Goal: Obtain resource: Download file/media

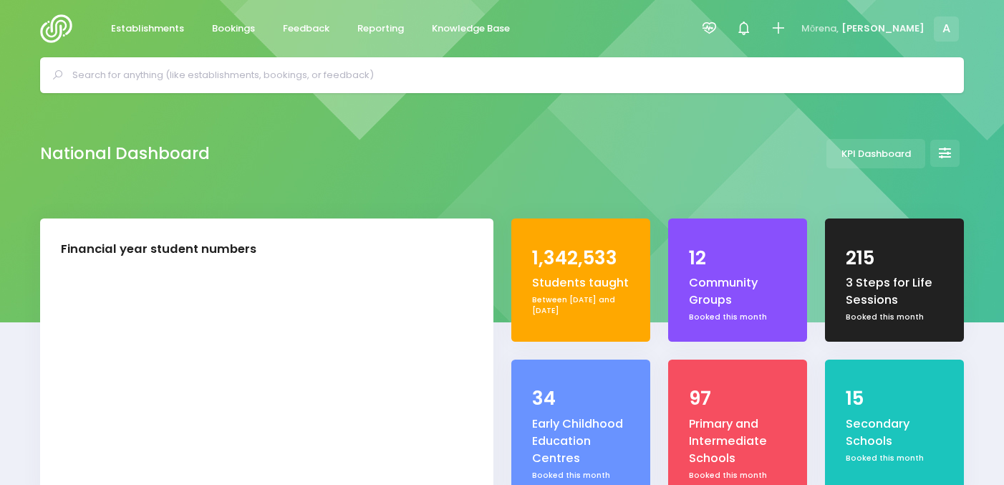
select select "5"
click at [373, 35] on link "Reporting" at bounding box center [380, 29] width 70 height 28
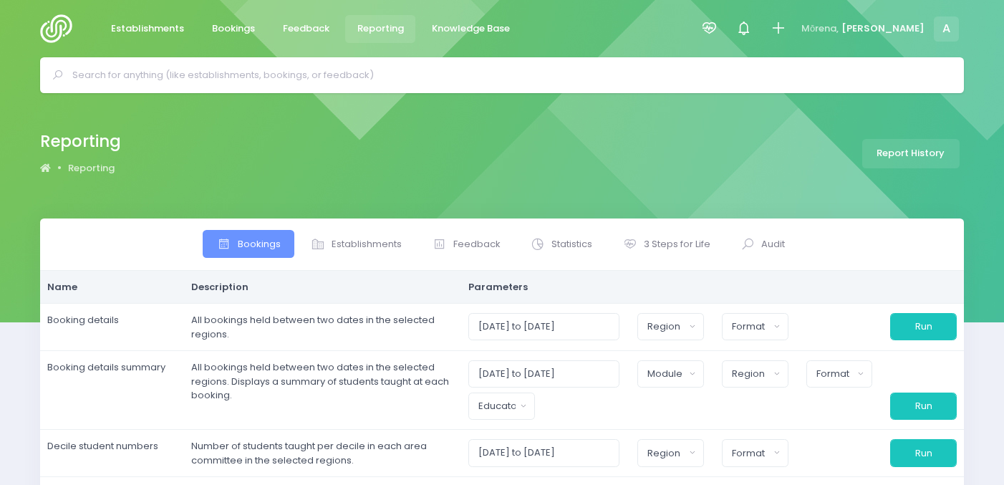
select select
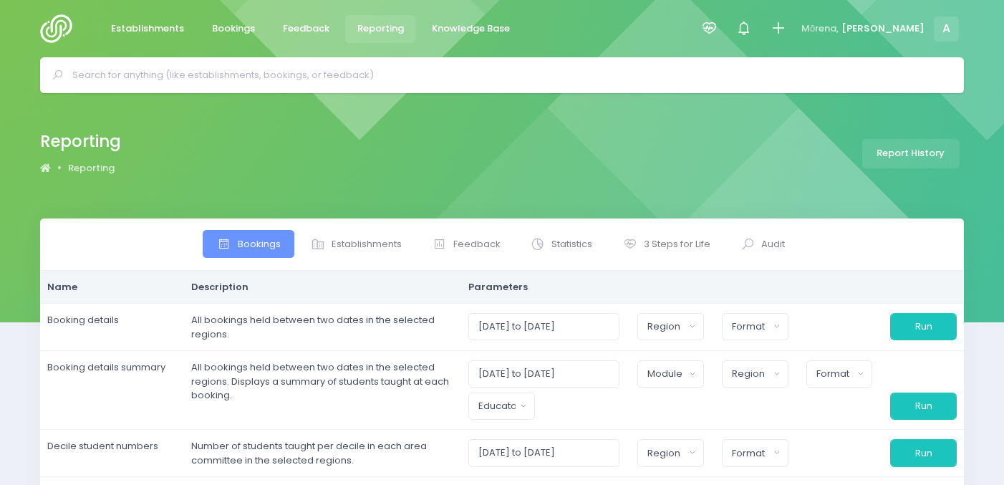
select select
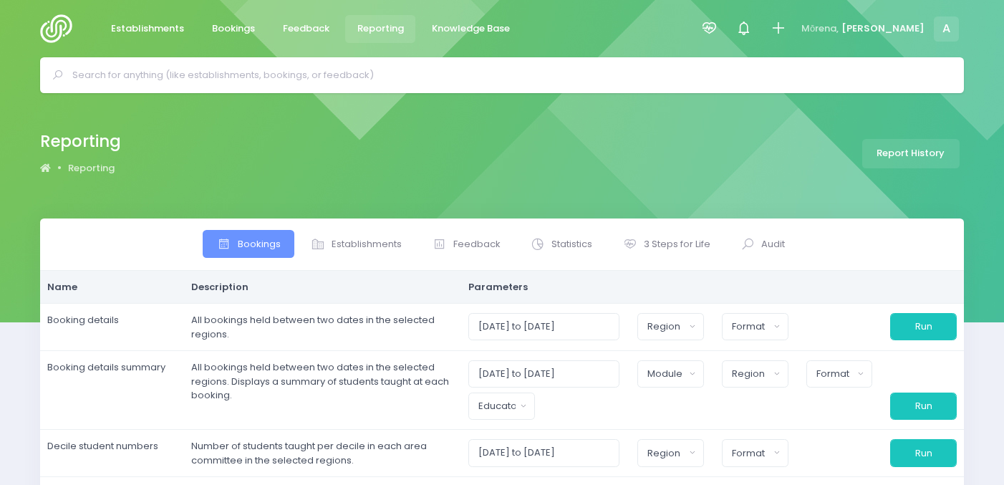
select select
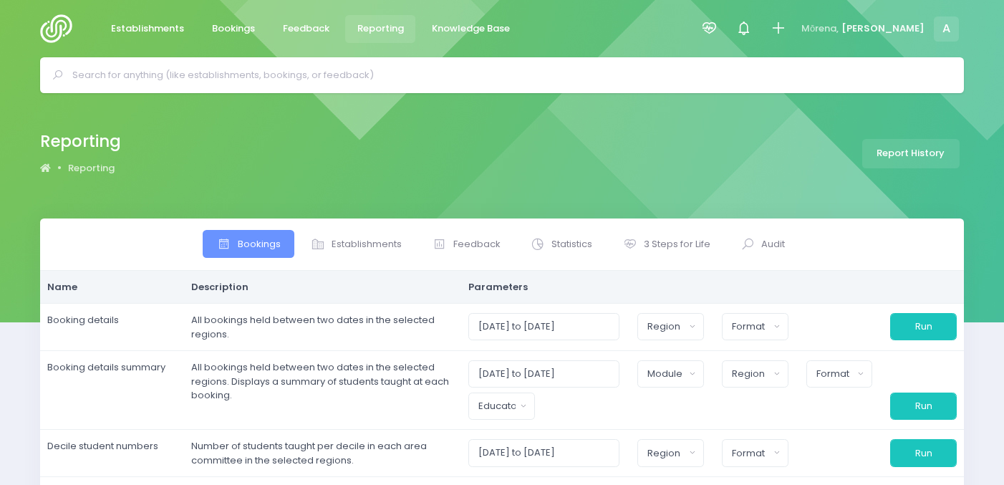
select select
click at [661, 251] on link "3 Steps for Life" at bounding box center [666, 244] width 115 height 28
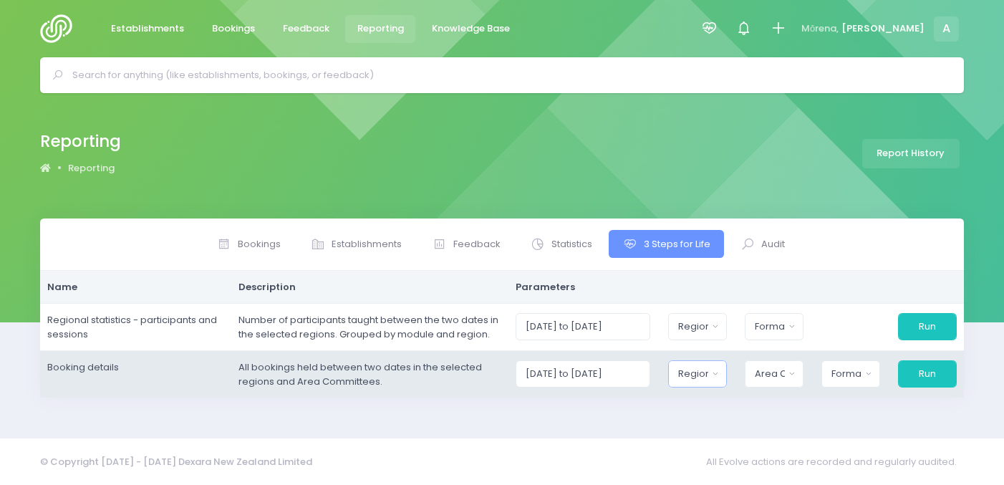
click at [708, 369] on div "Region" at bounding box center [692, 374] width 29 height 14
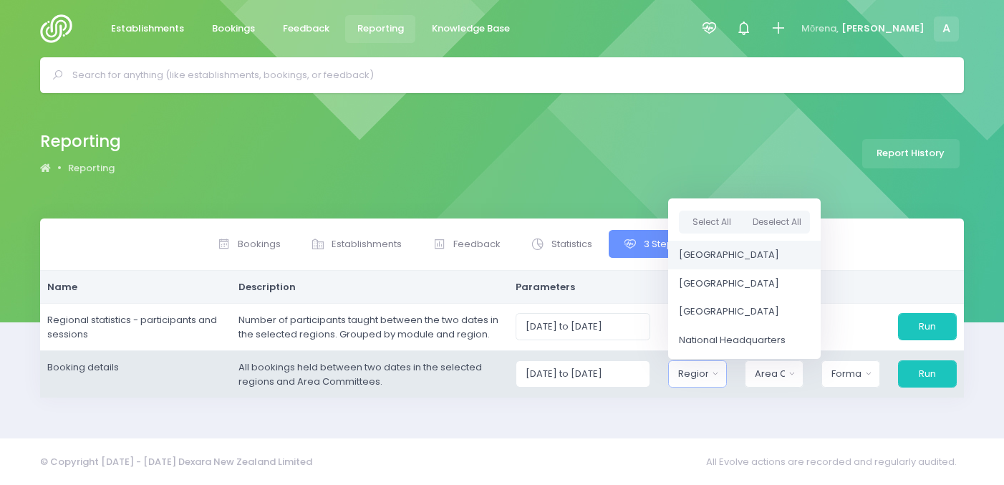
click at [723, 261] on span "[GEOGRAPHIC_DATA]" at bounding box center [729, 255] width 100 height 14
select select "Northern"
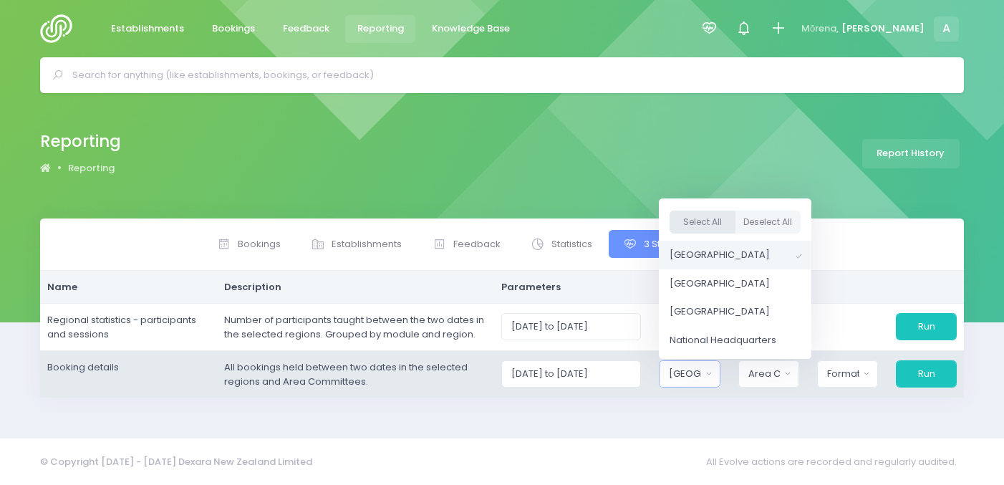
click at [716, 220] on button "Select All" at bounding box center [703, 223] width 66 height 24
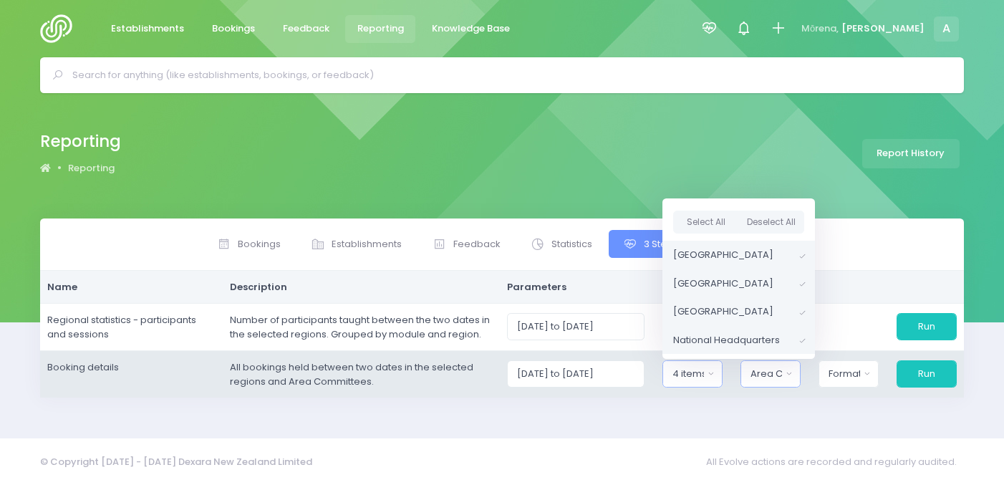
click at [781, 378] on div "Area Committee" at bounding box center [766, 374] width 31 height 14
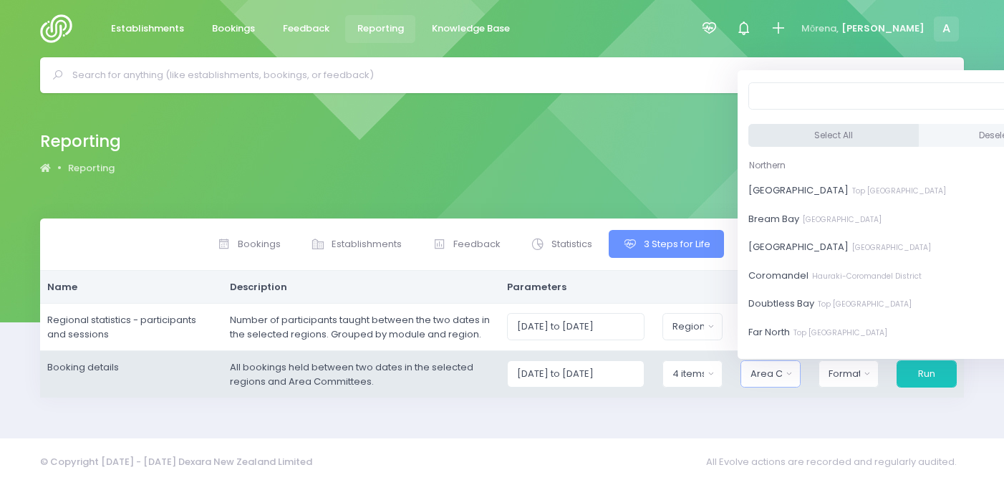
click at [795, 140] on button "Select All" at bounding box center [834, 136] width 171 height 24
select select "[GEOGRAPHIC_DATA]"
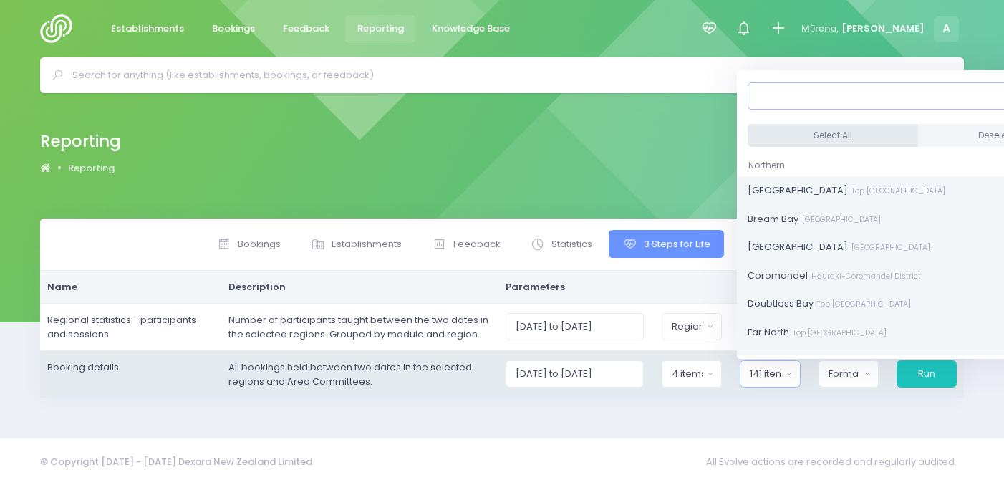
scroll to position [1, 0]
click at [842, 386] on button "Format" at bounding box center [849, 373] width 60 height 27
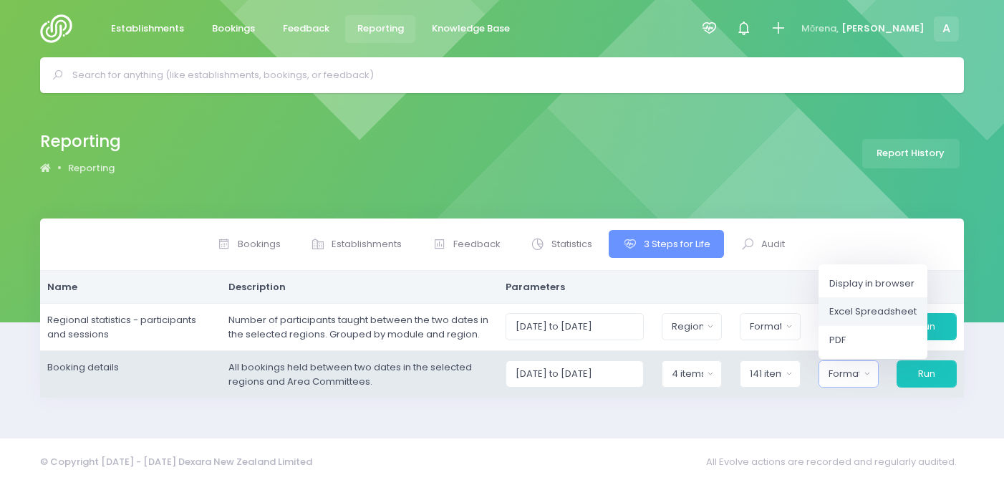
click at [871, 315] on span "Excel Spreadsheet" at bounding box center [873, 311] width 87 height 14
select select "excel"
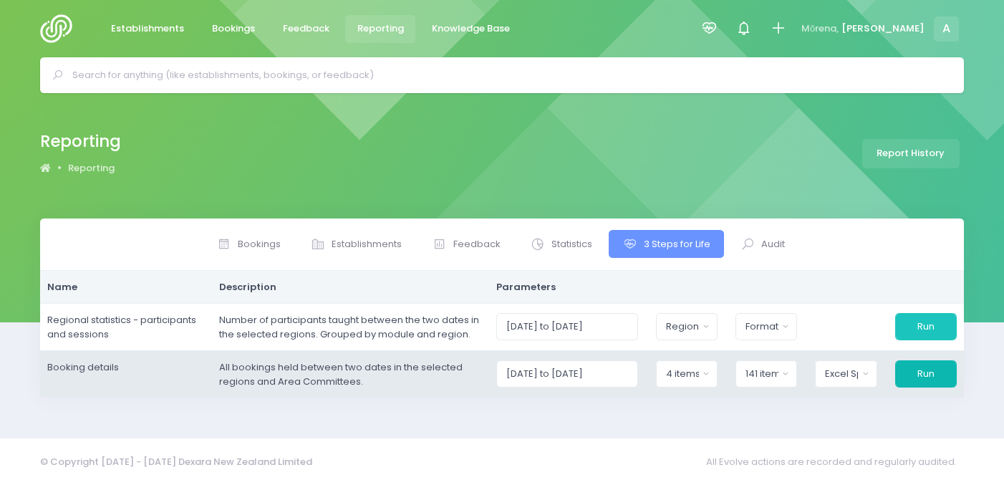
click at [921, 368] on button "Run" at bounding box center [926, 373] width 62 height 27
